Goal: Complete application form

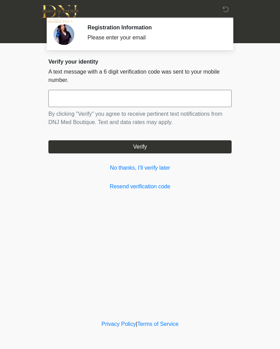
click at [85, 93] on input "text" at bounding box center [139, 98] width 183 height 17
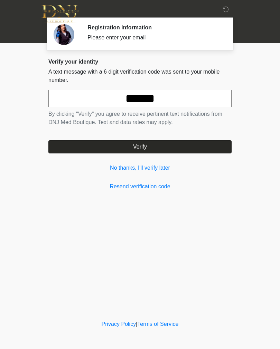
type input "******"
click at [137, 147] on button "Verify" at bounding box center [139, 146] width 183 height 13
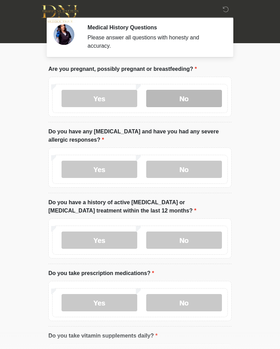
click at [179, 91] on label "No" at bounding box center [184, 98] width 76 height 17
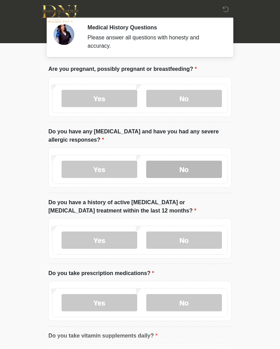
click at [192, 171] on label "No" at bounding box center [184, 169] width 76 height 17
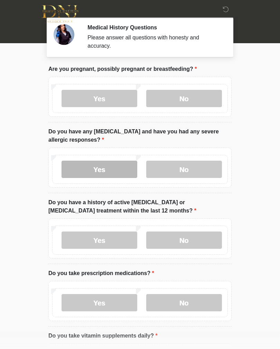
click at [102, 169] on label "Yes" at bounding box center [100, 169] width 76 height 17
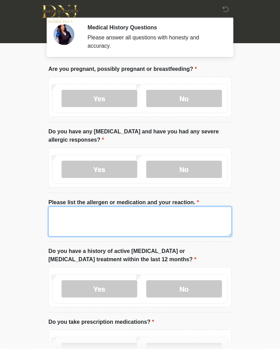
click at [98, 218] on textarea "Please list the allergen or medication and your reaction." at bounding box center [139, 222] width 183 height 30
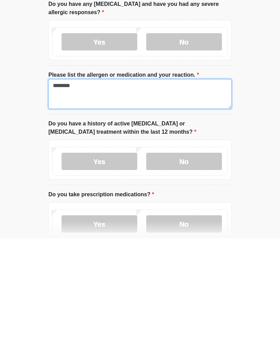
scroll to position [17, 0]
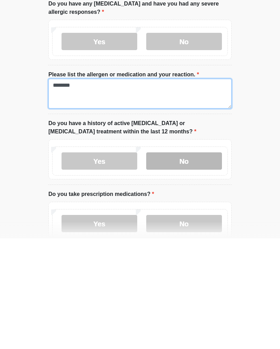
type textarea "********"
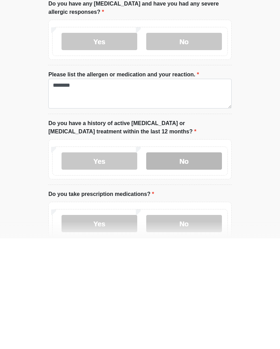
click at [187, 263] on label "No" at bounding box center [184, 271] width 76 height 17
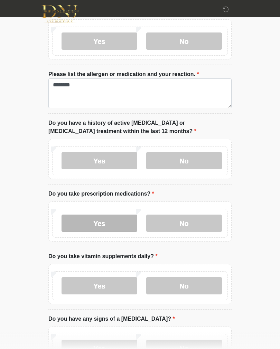
click at [97, 221] on label "Yes" at bounding box center [100, 223] width 76 height 17
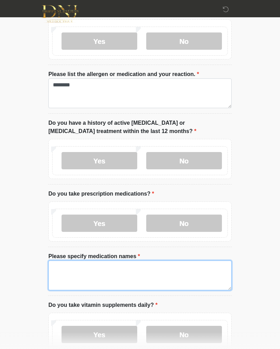
click at [87, 265] on textarea "Please specify medication names" at bounding box center [139, 276] width 183 height 30
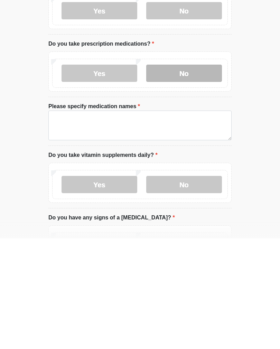
click at [183, 175] on label "No" at bounding box center [184, 183] width 76 height 17
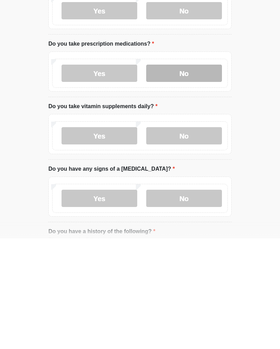
scroll to position [278, 0]
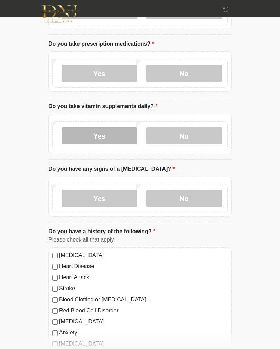
click at [105, 129] on label "Yes" at bounding box center [100, 135] width 76 height 17
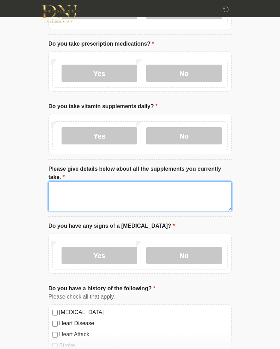
click at [80, 184] on textarea "Please give details below about all the supplements you currently take." at bounding box center [139, 197] width 183 height 30
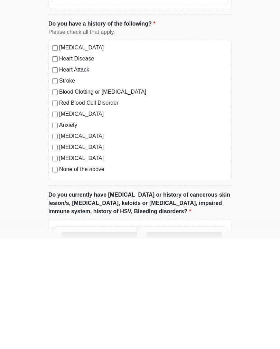
type textarea "**********"
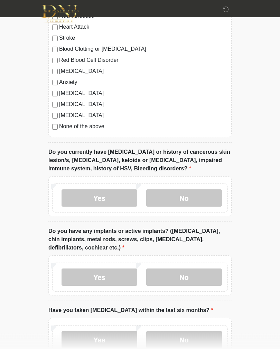
scroll to position [586, 0]
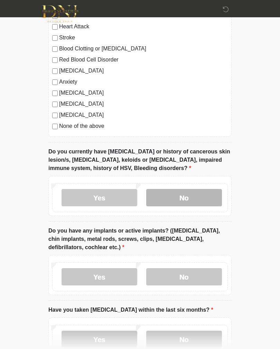
click at [190, 195] on label "No" at bounding box center [184, 197] width 76 height 17
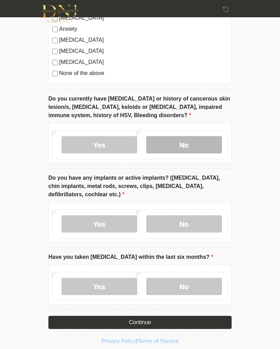
scroll to position [644, 0]
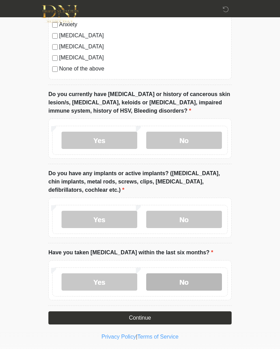
click at [195, 279] on label "No" at bounding box center [184, 281] width 76 height 17
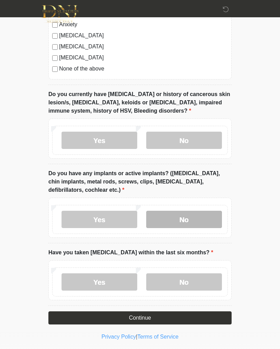
click at [195, 213] on label "No" at bounding box center [184, 219] width 76 height 17
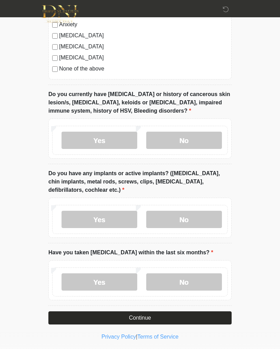
click at [199, 313] on button "Continue" at bounding box center [139, 317] width 183 height 13
click at [151, 311] on button "Continue" at bounding box center [139, 317] width 183 height 13
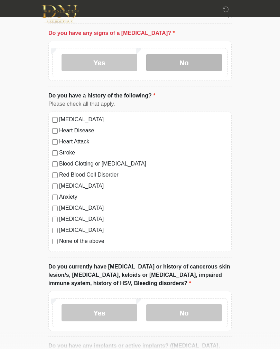
click at [186, 62] on label "No" at bounding box center [184, 62] width 76 height 17
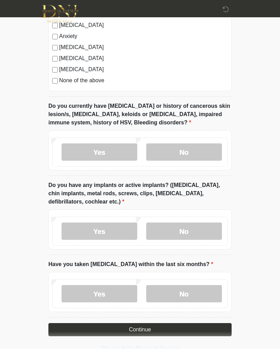
scroll to position [644, 0]
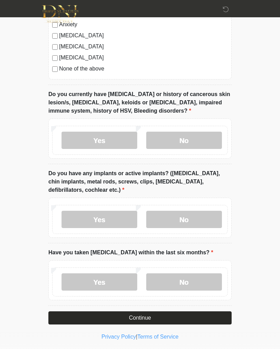
click at [135, 314] on button "Continue" at bounding box center [139, 317] width 183 height 13
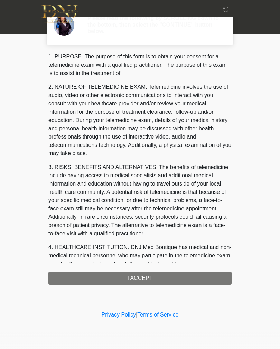
scroll to position [0, 0]
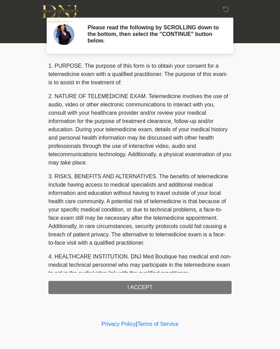
click at [140, 278] on div "1. PURPOSE. The purpose of this form is to obtain your consent for a telemedici…" at bounding box center [139, 178] width 183 height 232
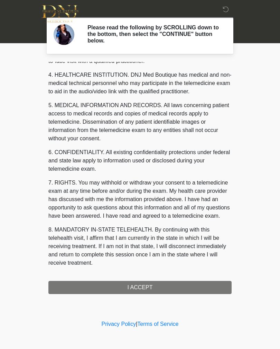
scroll to position [190, 0]
click at [155, 286] on button "I ACCEPT" at bounding box center [139, 287] width 183 height 13
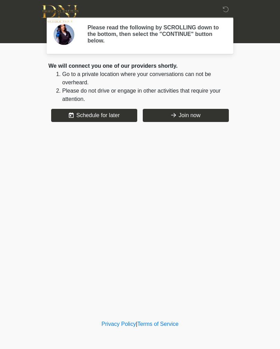
click at [140, 284] on div "‎ ‎ Please read the following by SCROLLING down to the bottom, then select the …" at bounding box center [139, 159] width 207 height 305
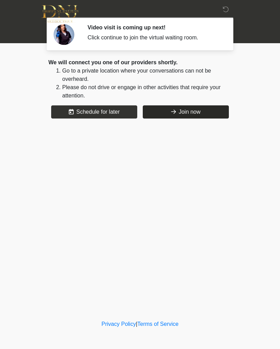
click at [188, 112] on button "Join now" at bounding box center [186, 111] width 86 height 13
click at [178, 112] on button "Join now" at bounding box center [186, 111] width 86 height 13
